Goal: Complete application form

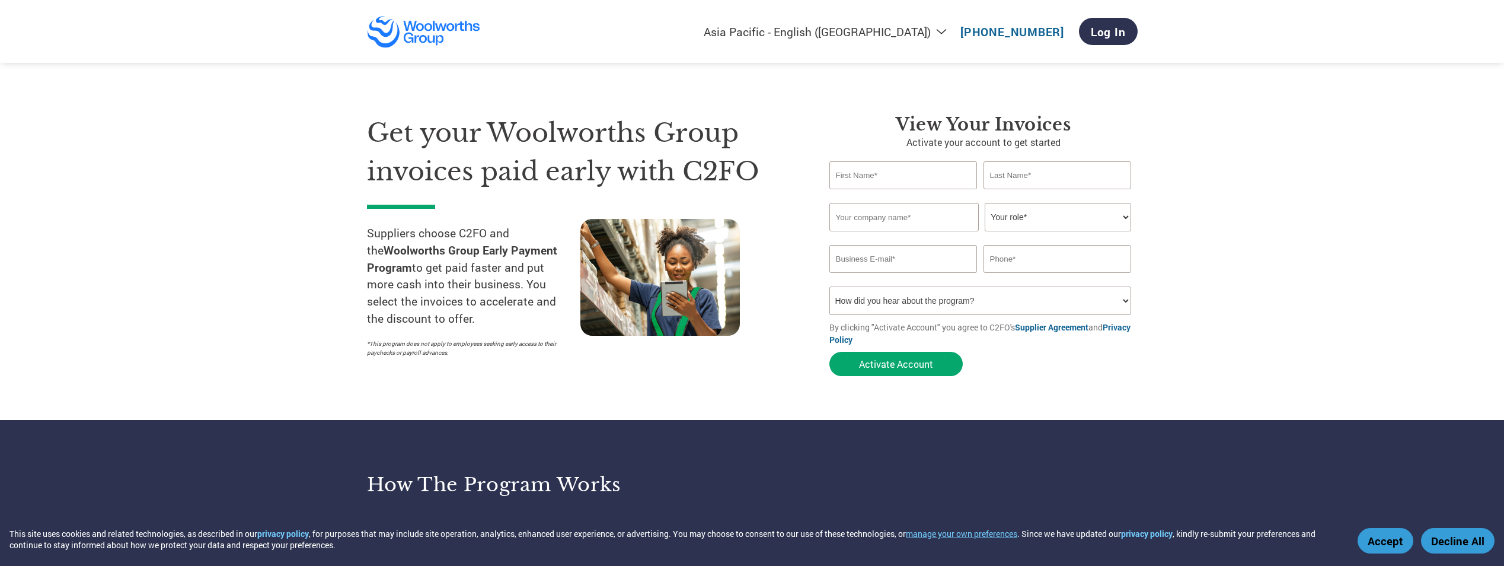
select select "en-AU"
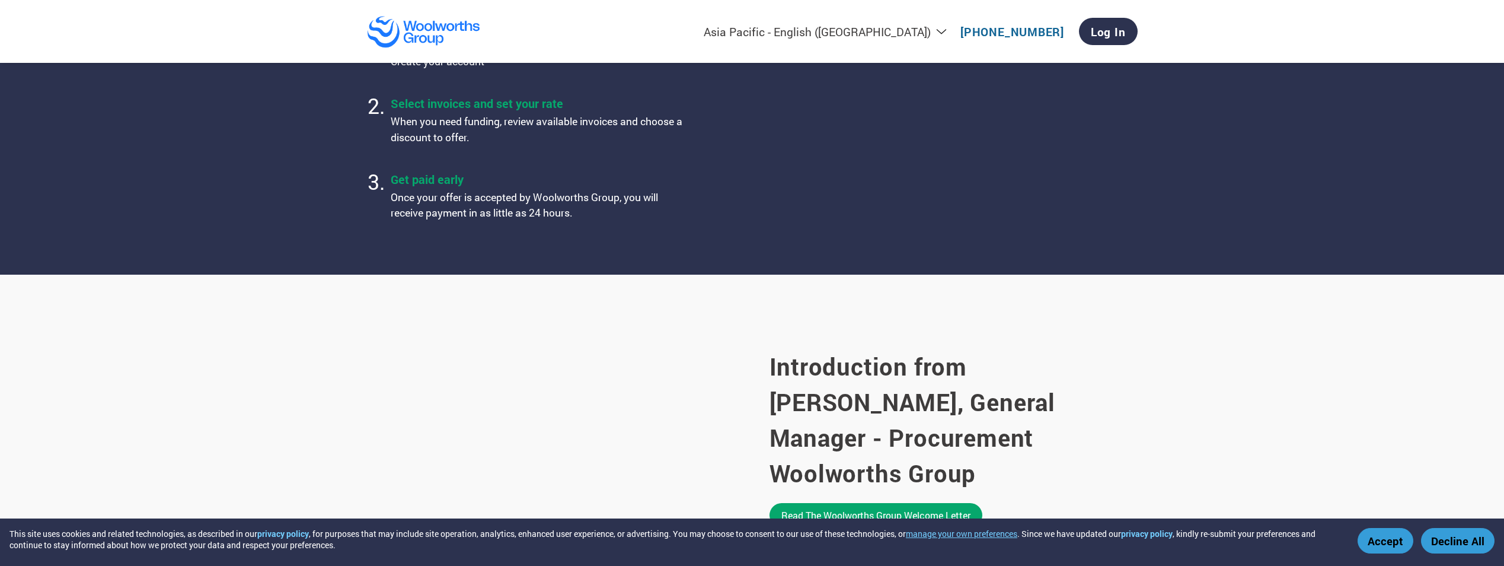
scroll to position [593, 0]
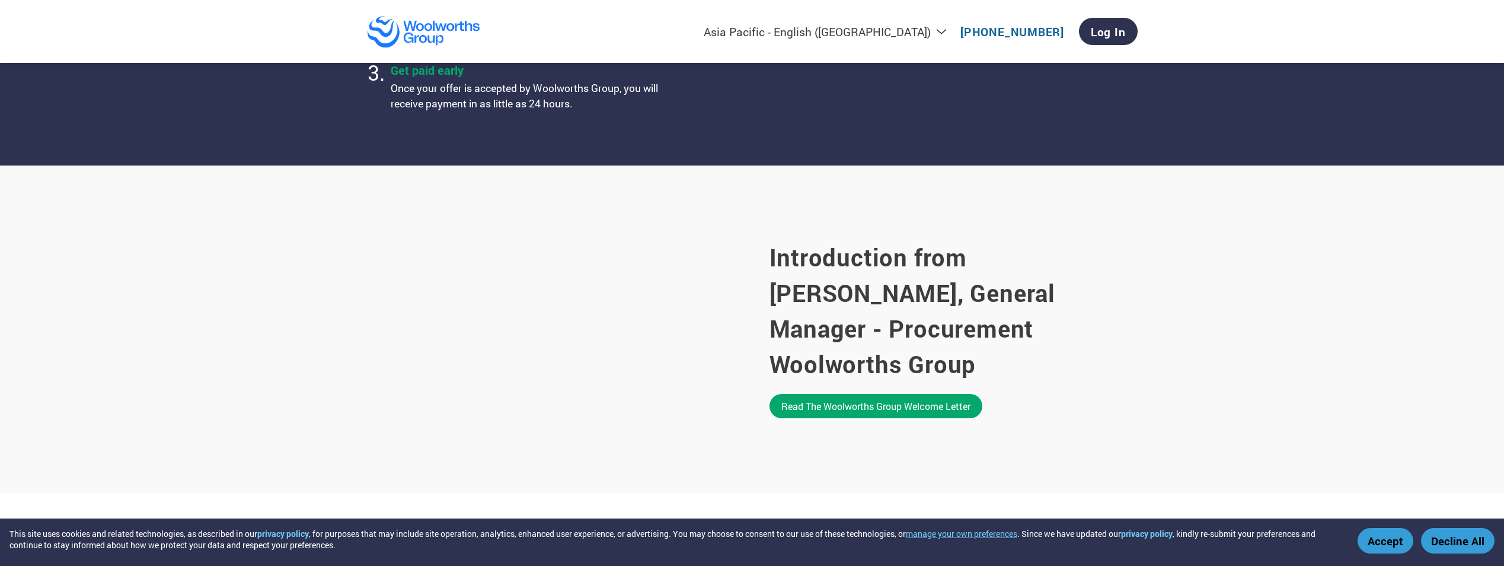
click at [1378, 538] on button "Accept" at bounding box center [1386, 540] width 56 height 25
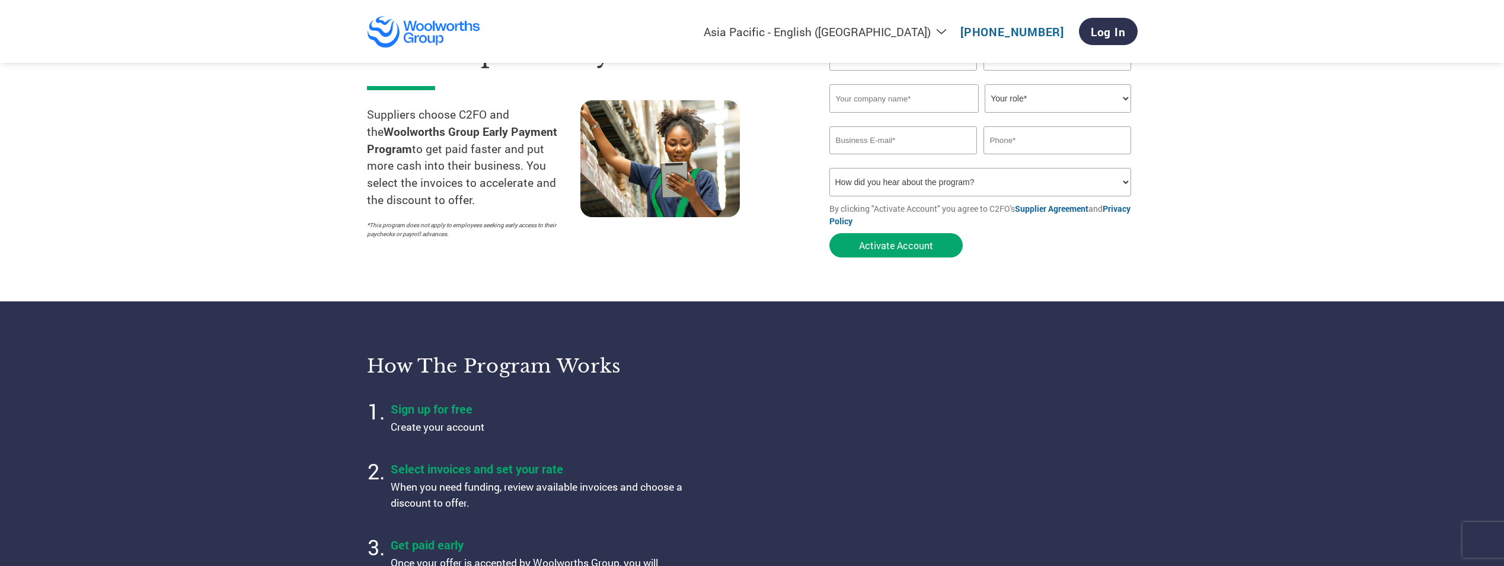
scroll to position [0, 0]
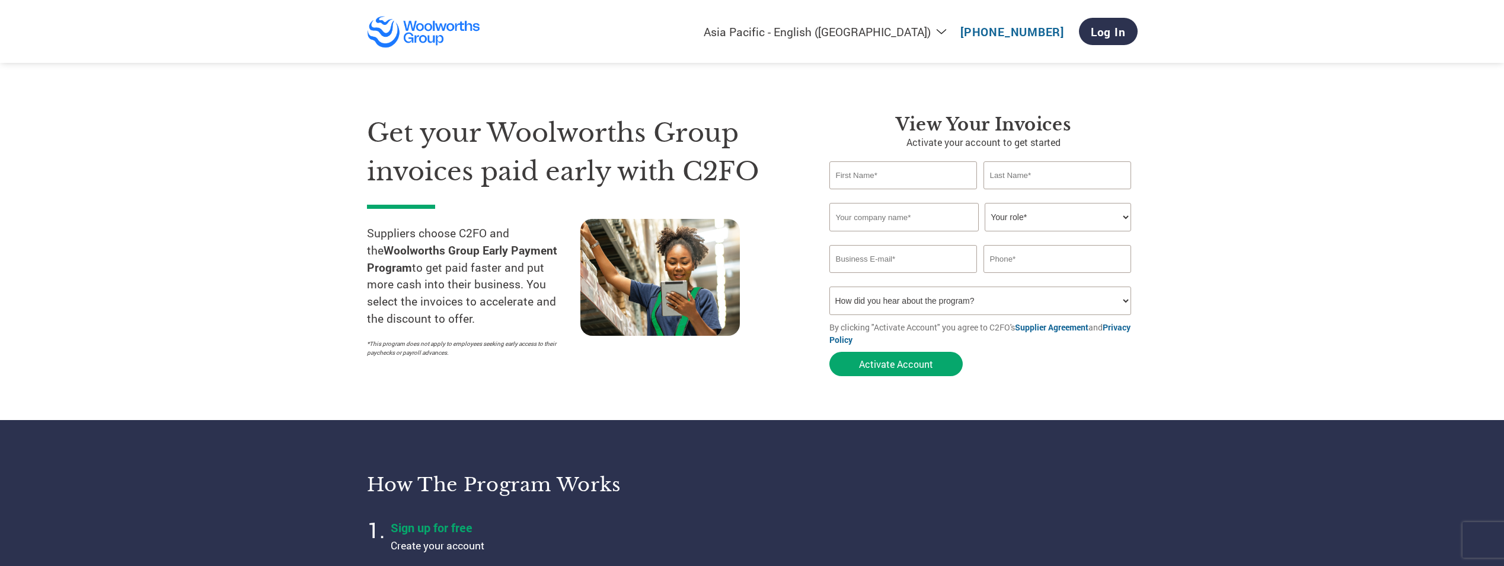
click at [866, 182] on input "text" at bounding box center [904, 175] width 148 height 28
type input "Accounts"
type input "Payable"
type input "612 752 799"
type input "[EMAIL_ADDRESS][DOMAIN_NAME]"
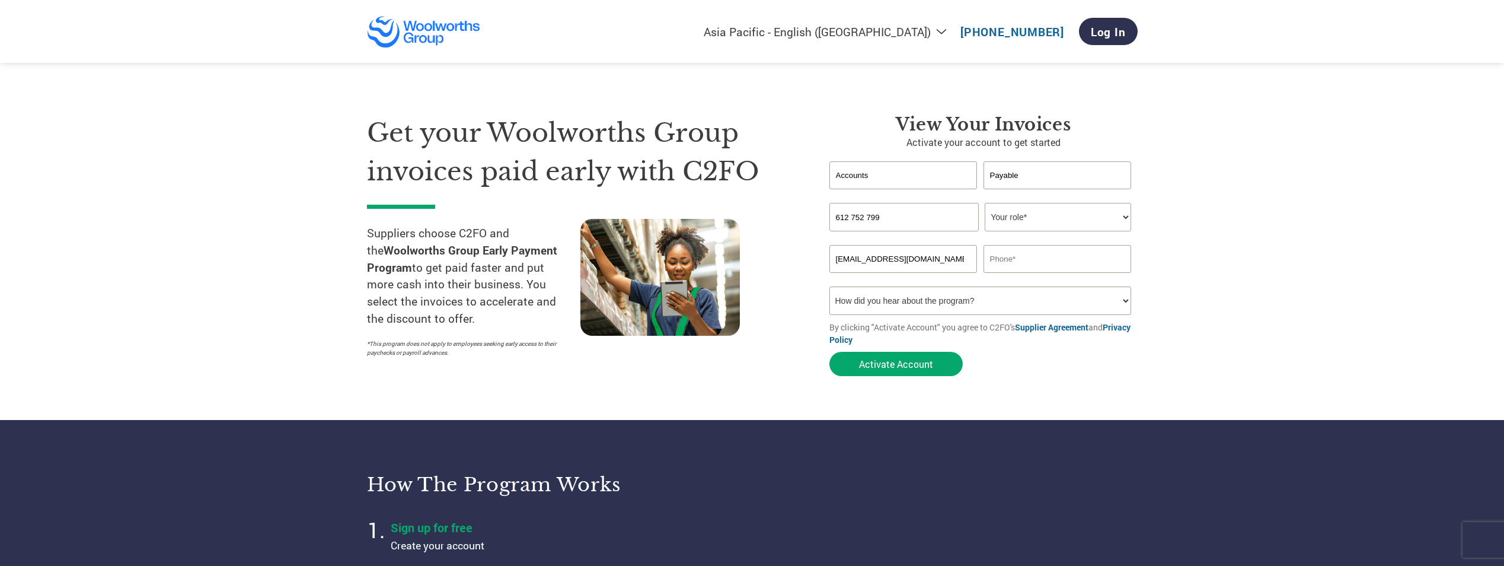
type input "0290832243"
click at [903, 219] on input "612 752 799" at bounding box center [904, 217] width 149 height 28
click at [900, 173] on input "Accounts" at bounding box center [904, 175] width 148 height 28
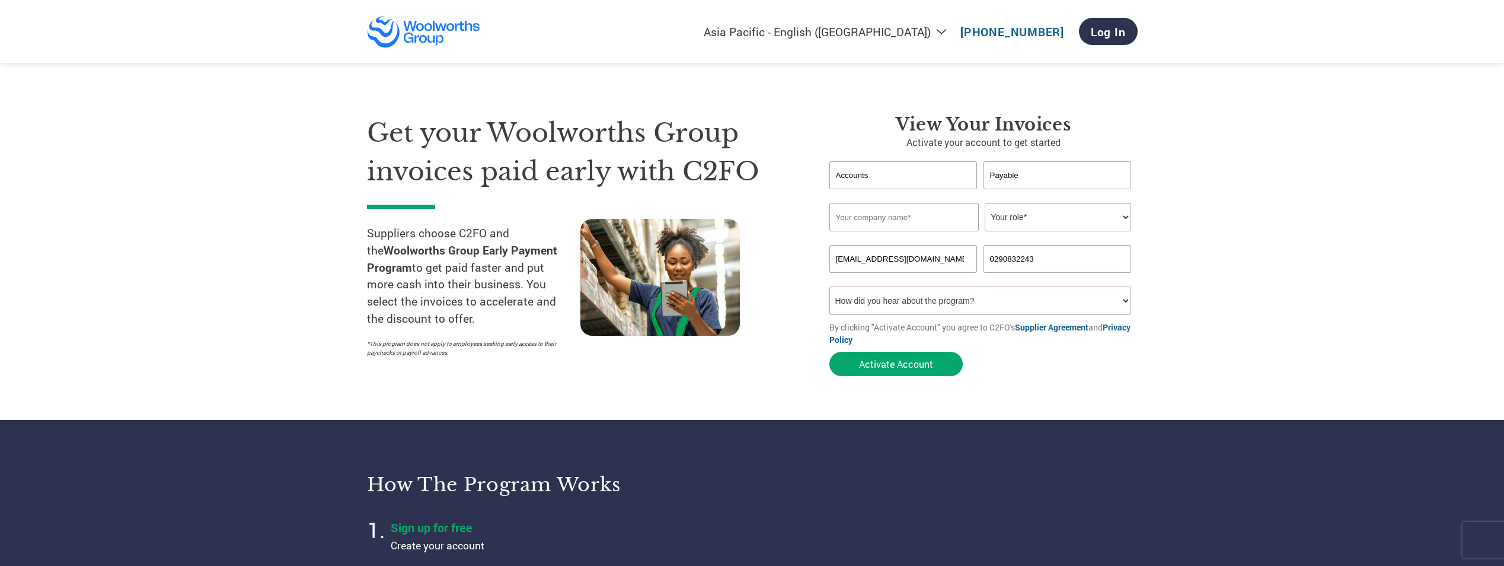
click at [900, 173] on input "Accounts" at bounding box center [904, 175] width 148 height 28
type input "[PERSON_NAME]"
click at [948, 219] on input "Case Meallin ([GEOGRAPHIC_DATA]) Pty Lyd" at bounding box center [904, 217] width 149 height 28
click at [901, 218] on input "Case Meallin ([GEOGRAPHIC_DATA]) Pty Ltd" at bounding box center [904, 217] width 149 height 28
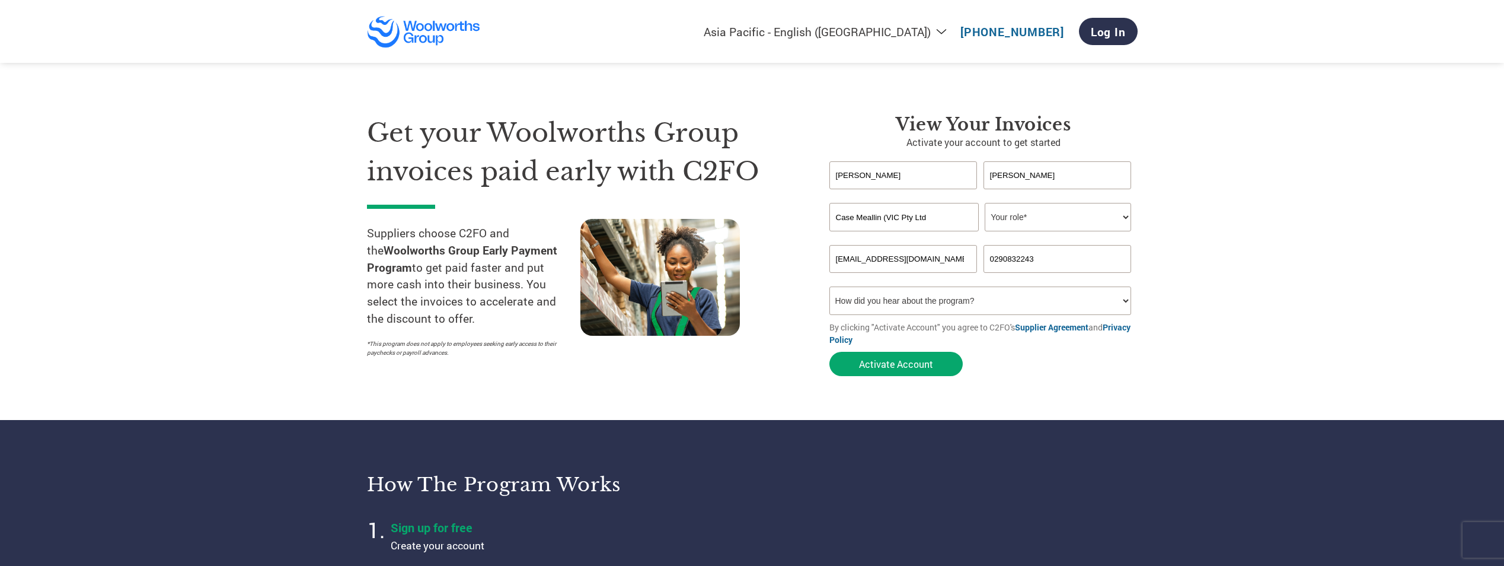
click at [887, 215] on input "Case Meallin (VIC Pty Ltd" at bounding box center [904, 217] width 149 height 28
type input "Case Meallin VIC Pty Ltd"
click at [1040, 224] on select "Your role* CFO Controller Credit Manager Finance Director Treasurer CEO Preside…" at bounding box center [1058, 217] width 146 height 28
select select "CONTROLLER"
click at [985, 203] on select "Your role* CFO Controller Credit Manager Finance Director Treasurer CEO Preside…" at bounding box center [1058, 217] width 146 height 28
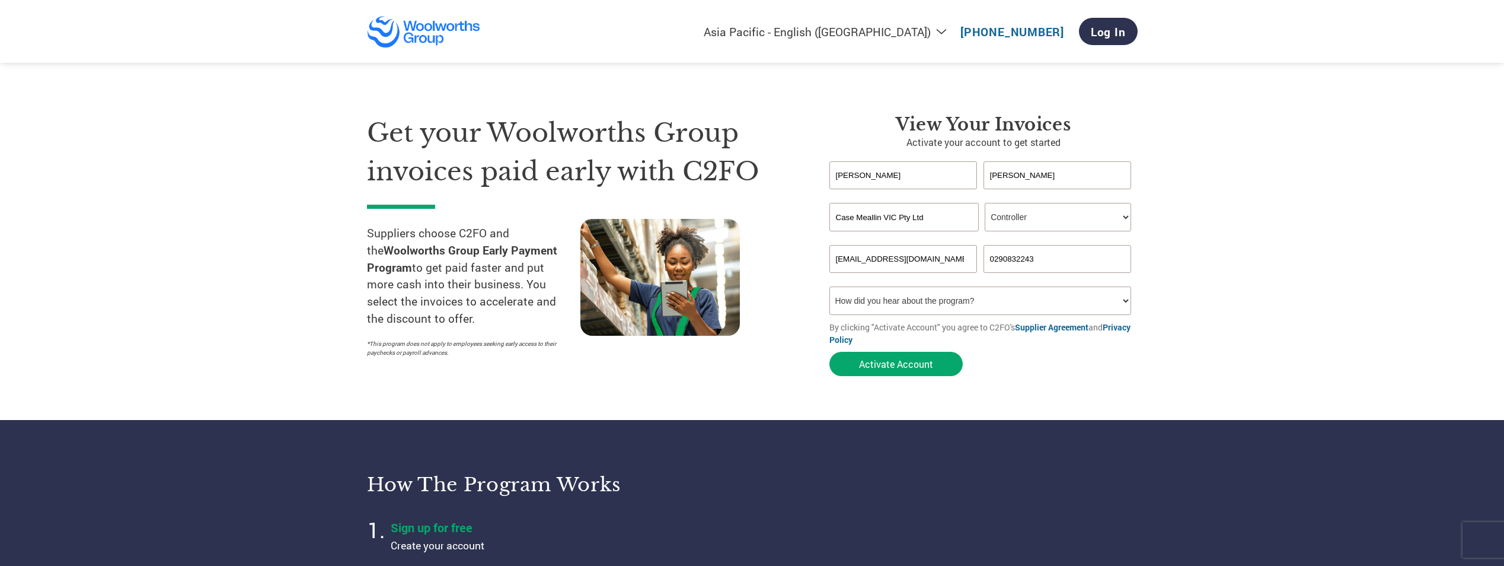
click at [889, 302] on select "How did you hear about the program? Received a letter Email Social Media Online…" at bounding box center [981, 300] width 302 height 28
select select "Email"
click at [830, 286] on select "How did you hear about the program? Received a letter Email Social Media Online…" at bounding box center [981, 300] width 302 height 28
click at [973, 298] on select "How did you hear about the program? Received a letter Email Social Media Online…" at bounding box center [981, 300] width 302 height 28
